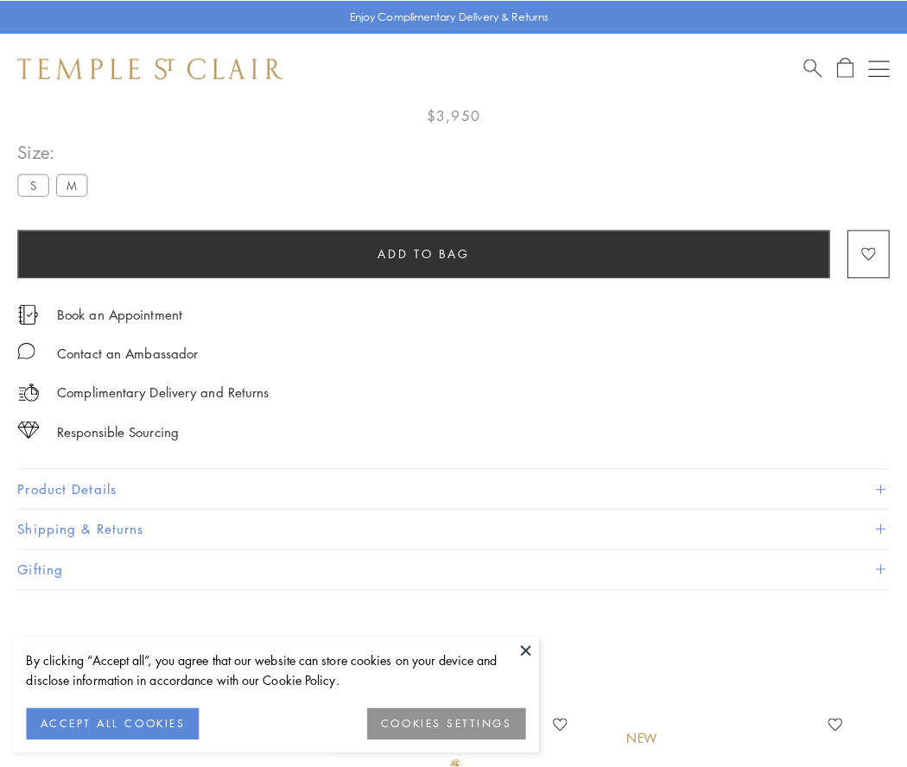
scroll to position [102, 0]
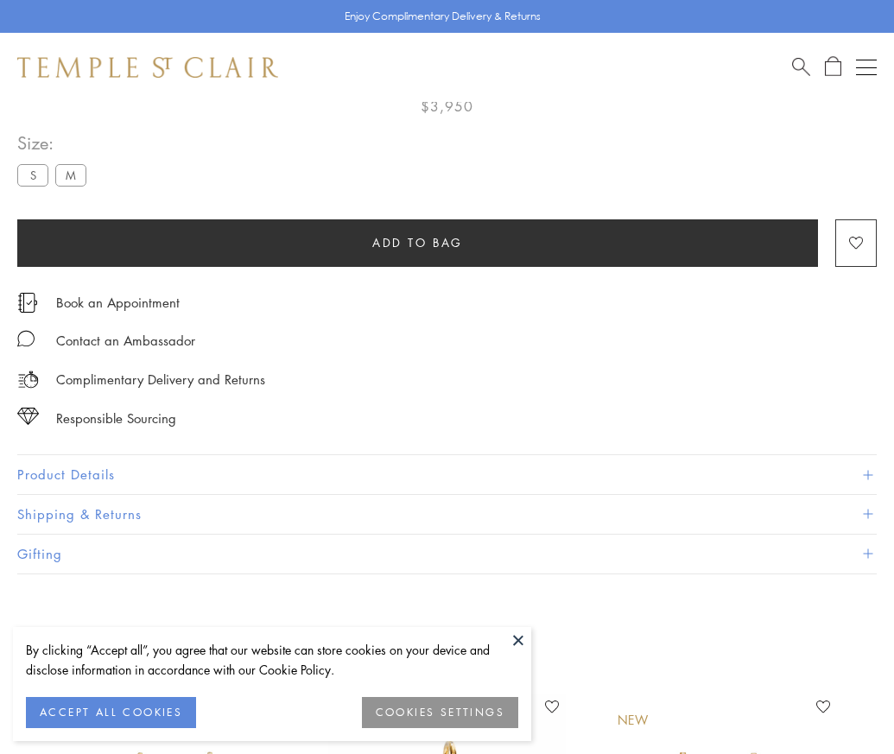
click at [417, 242] on span "Add to bag" at bounding box center [417, 242] width 91 height 19
